Goal: Information Seeking & Learning: Learn about a topic

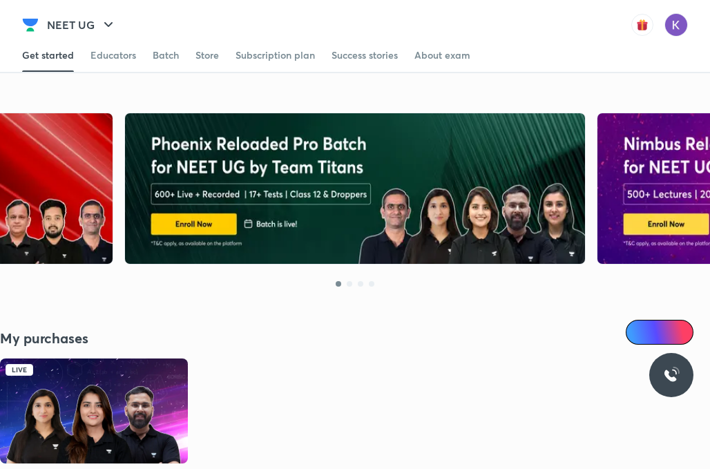
drag, startPoint x: 0, startPoint y: 0, endPoint x: 66, endPoint y: 281, distance: 288.8
drag, startPoint x: 66, startPoint y: 281, endPoint x: 666, endPoint y: -12, distance: 667.1
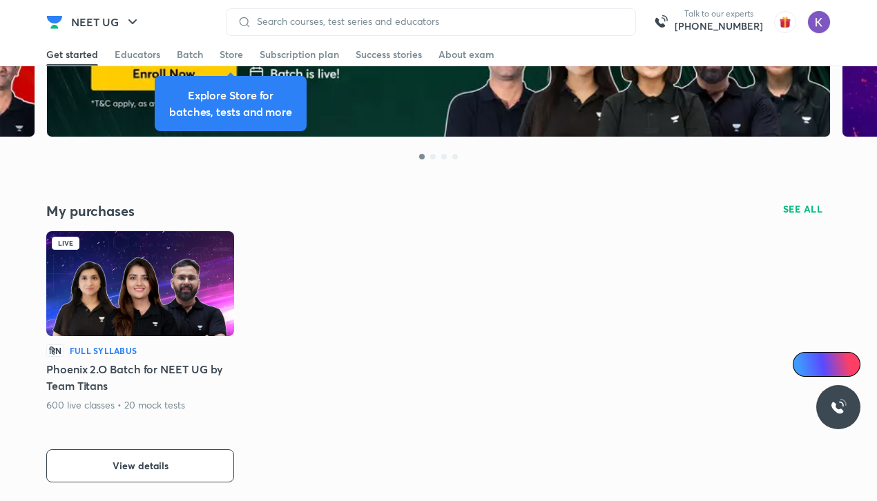
scroll to position [182, 0]
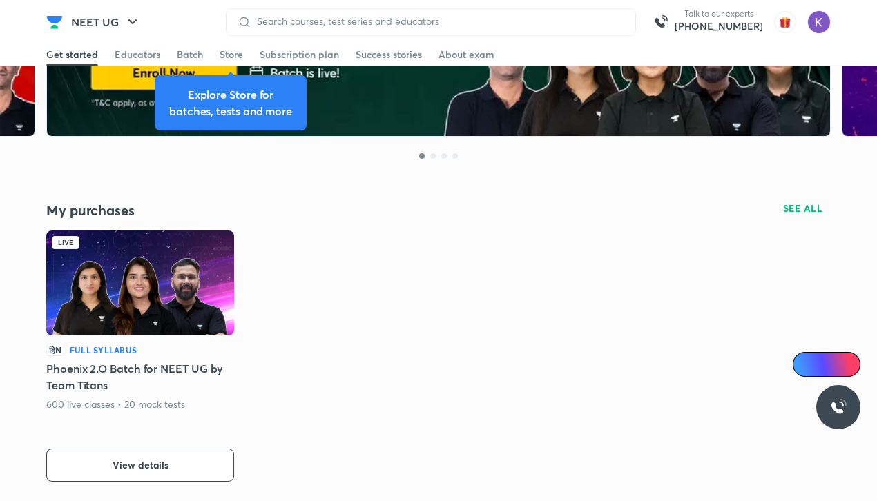
click at [144, 290] on img at bounding box center [140, 283] width 188 height 105
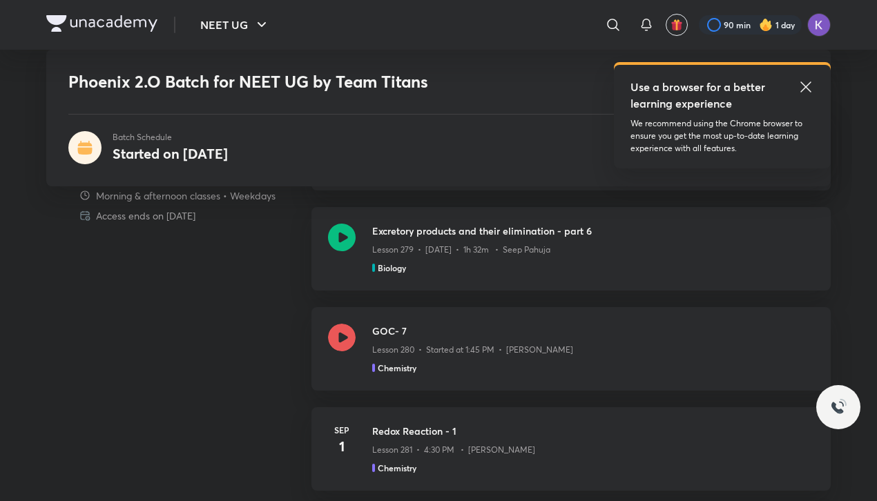
scroll to position [639, 0]
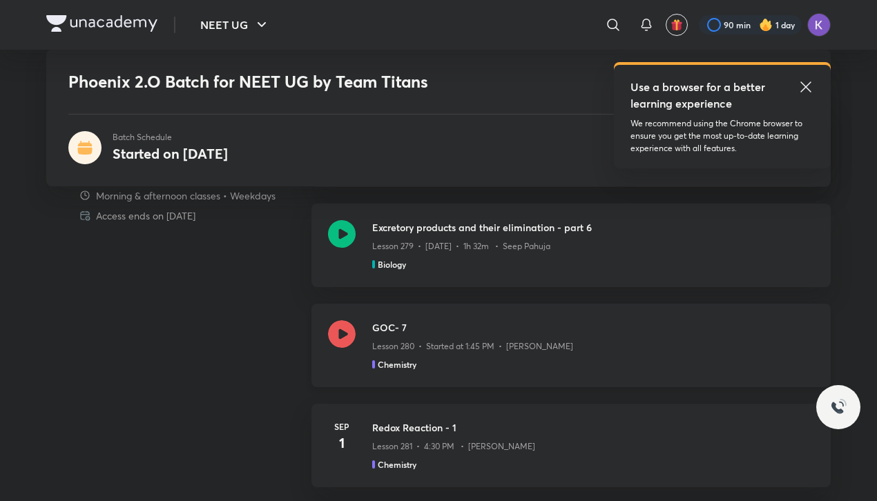
click at [336, 331] on icon at bounding box center [342, 334] width 28 height 28
